Goal: Task Accomplishment & Management: Complete application form

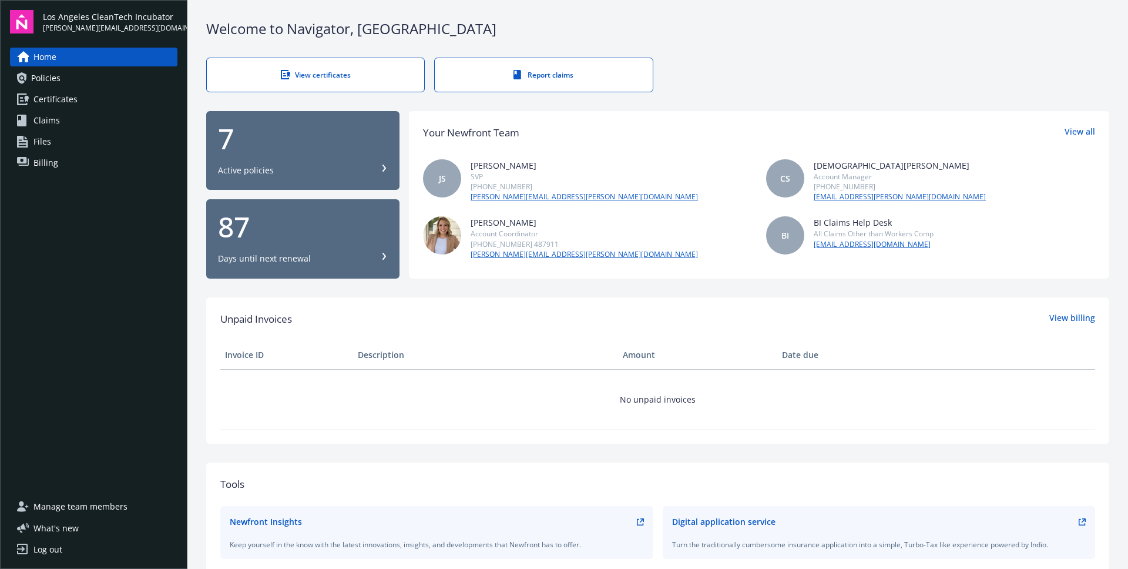
click at [114, 118] on link "Claims" at bounding box center [93, 120] width 167 height 19
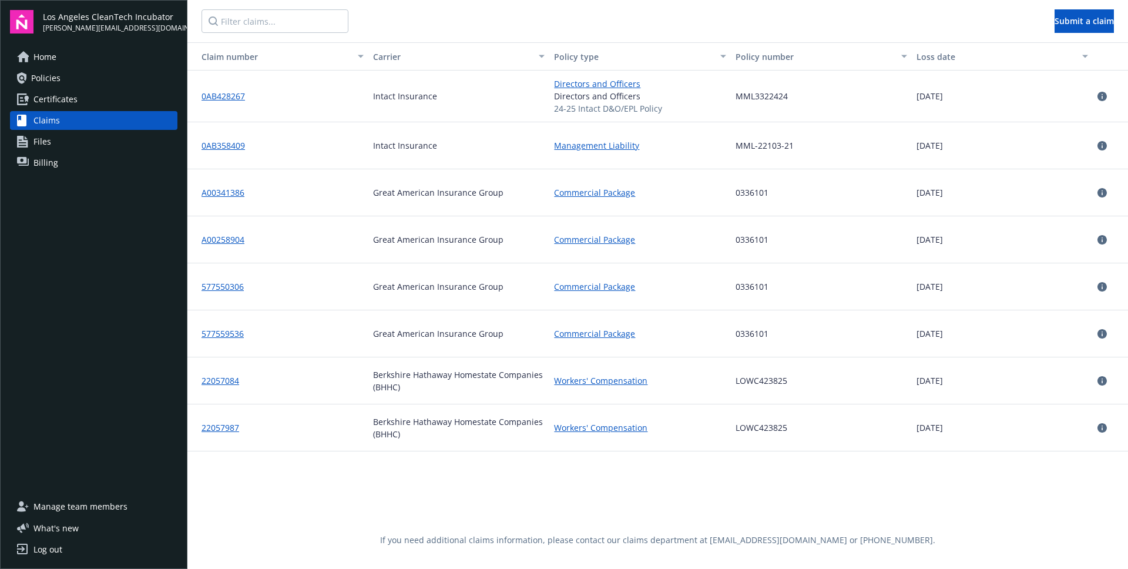
click at [108, 98] on link "Certificates" at bounding box center [93, 99] width 167 height 19
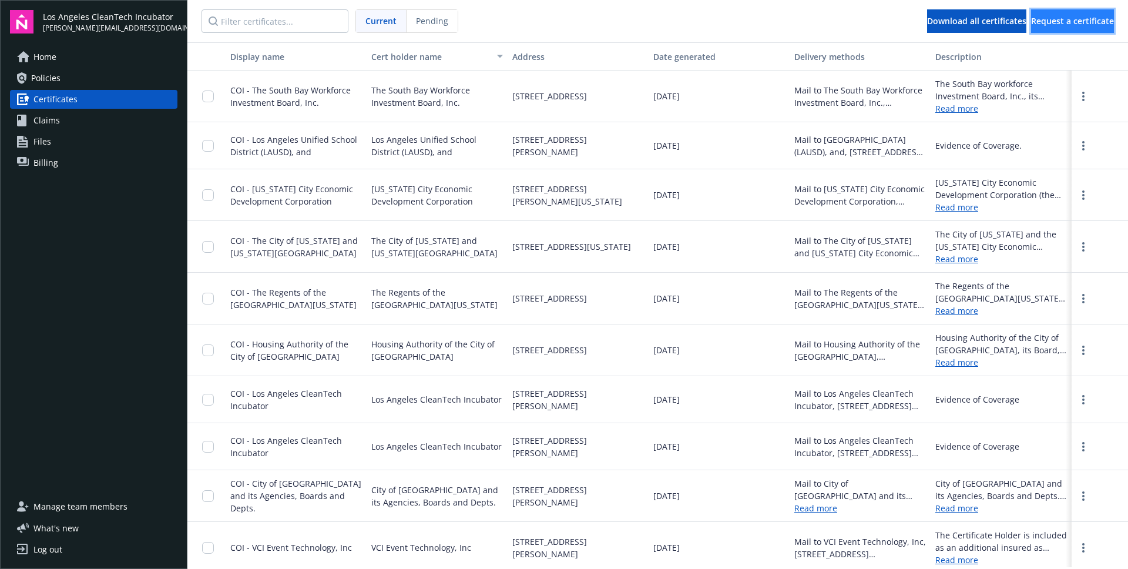
click at [1031, 19] on span "Request a certificate" at bounding box center [1072, 20] width 83 height 11
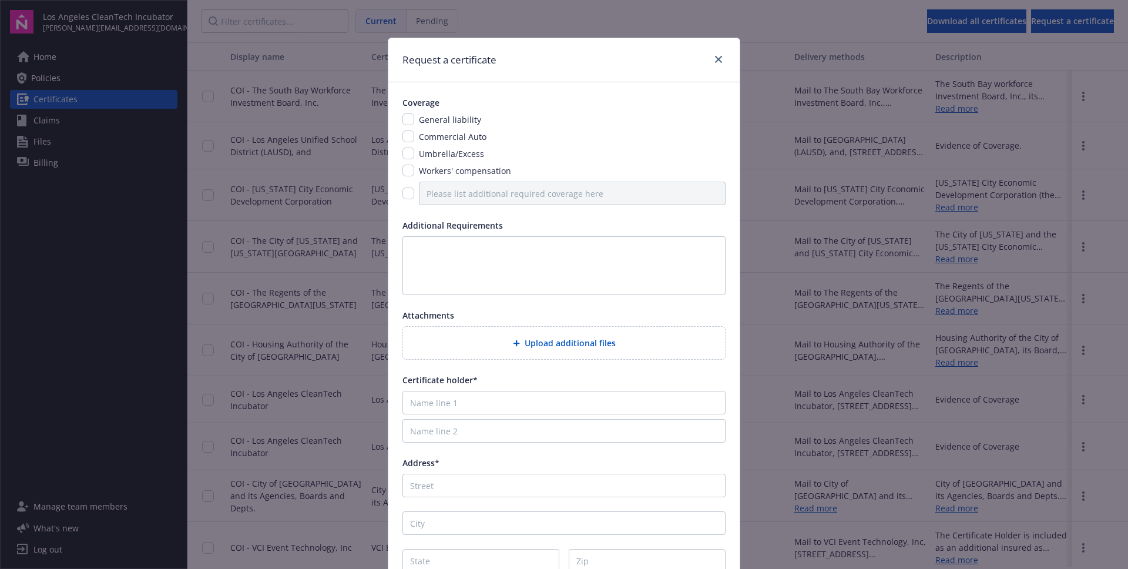
click at [460, 120] on span "General liability" at bounding box center [450, 119] width 62 height 11
drag, startPoint x: 460, startPoint y: 138, endPoint x: 451, endPoint y: 133, distance: 10.5
click at [460, 137] on span "Commercial Auto" at bounding box center [453, 136] width 68 height 11
click at [410, 124] on input "checkbox" at bounding box center [408, 119] width 12 height 12
checkbox input "true"
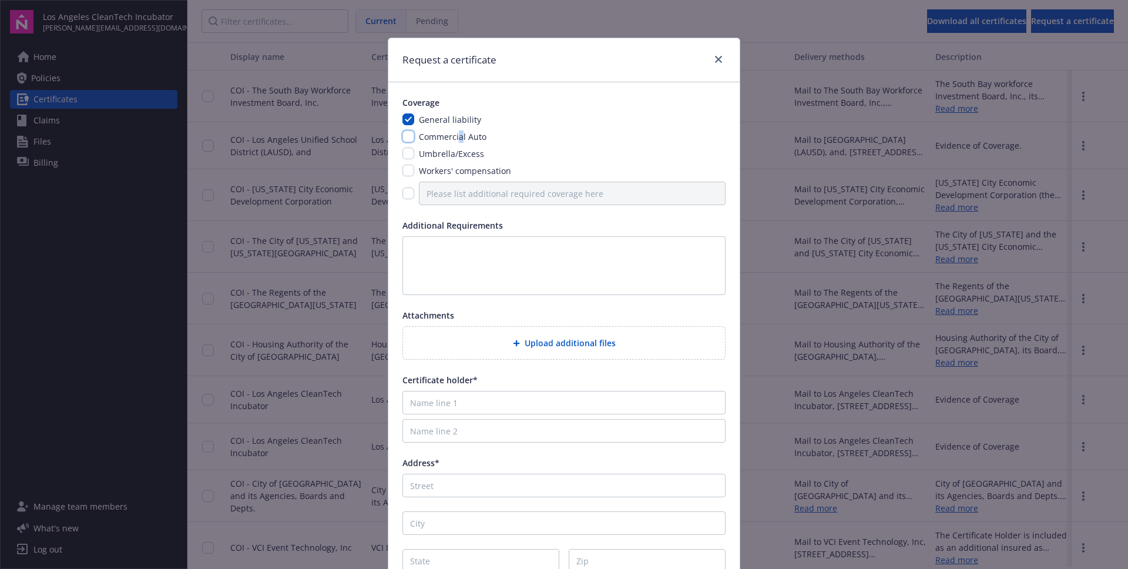
click at [409, 138] on input "checkbox" at bounding box center [408, 136] width 12 height 12
checkbox input "true"
click at [407, 155] on input "checkbox" at bounding box center [408, 153] width 12 height 12
checkbox input "true"
click at [408, 178] on div "General liability Commercial Auto Umbrella/Excess Workers' compensation" at bounding box center [563, 159] width 323 height 92
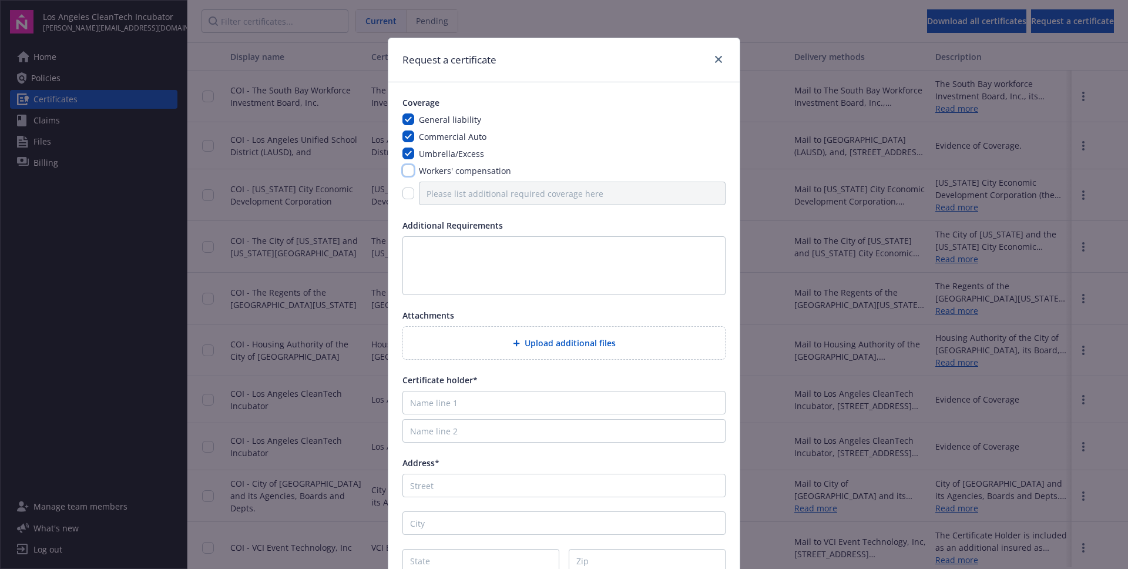
click at [411, 174] on input "checkbox" at bounding box center [408, 170] width 12 height 12
checkbox input "true"
click at [439, 242] on textarea at bounding box center [563, 265] width 323 height 59
click at [413, 193] on input "checkbox" at bounding box center [408, 193] width 12 height 12
checkbox input "true"
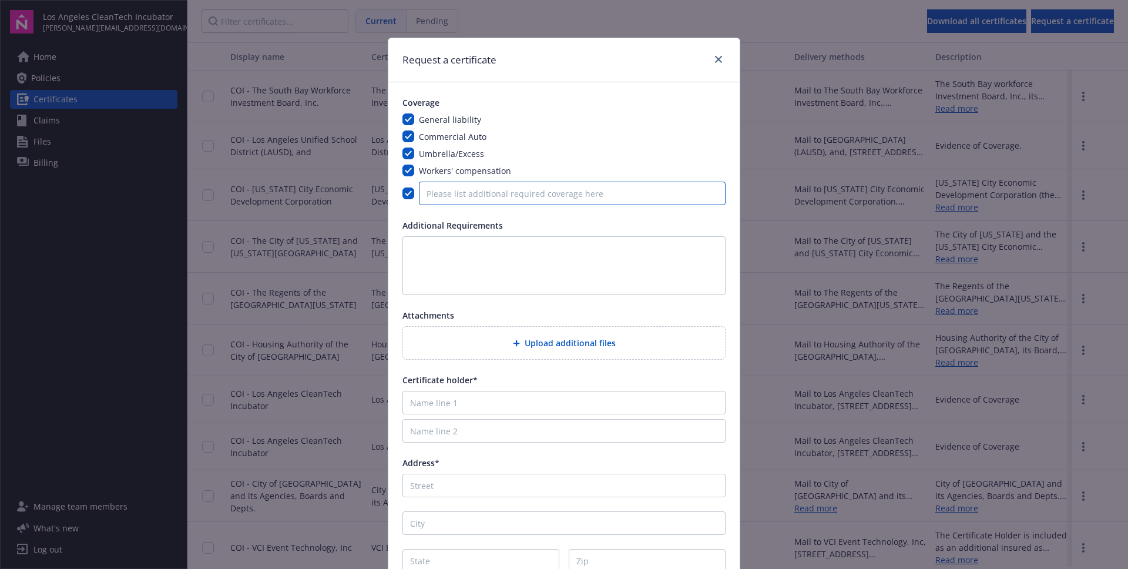
click at [443, 194] on input "Please list additional required coverage here" at bounding box center [572, 192] width 307 height 23
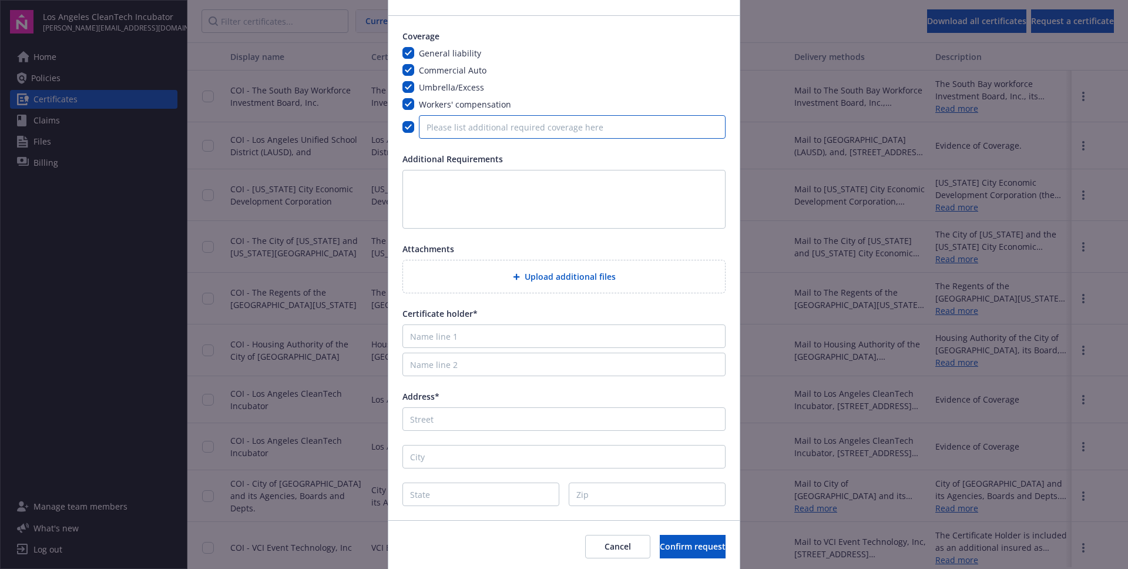
scroll to position [108, 0]
